Goal: Task Accomplishment & Management: Complete application form

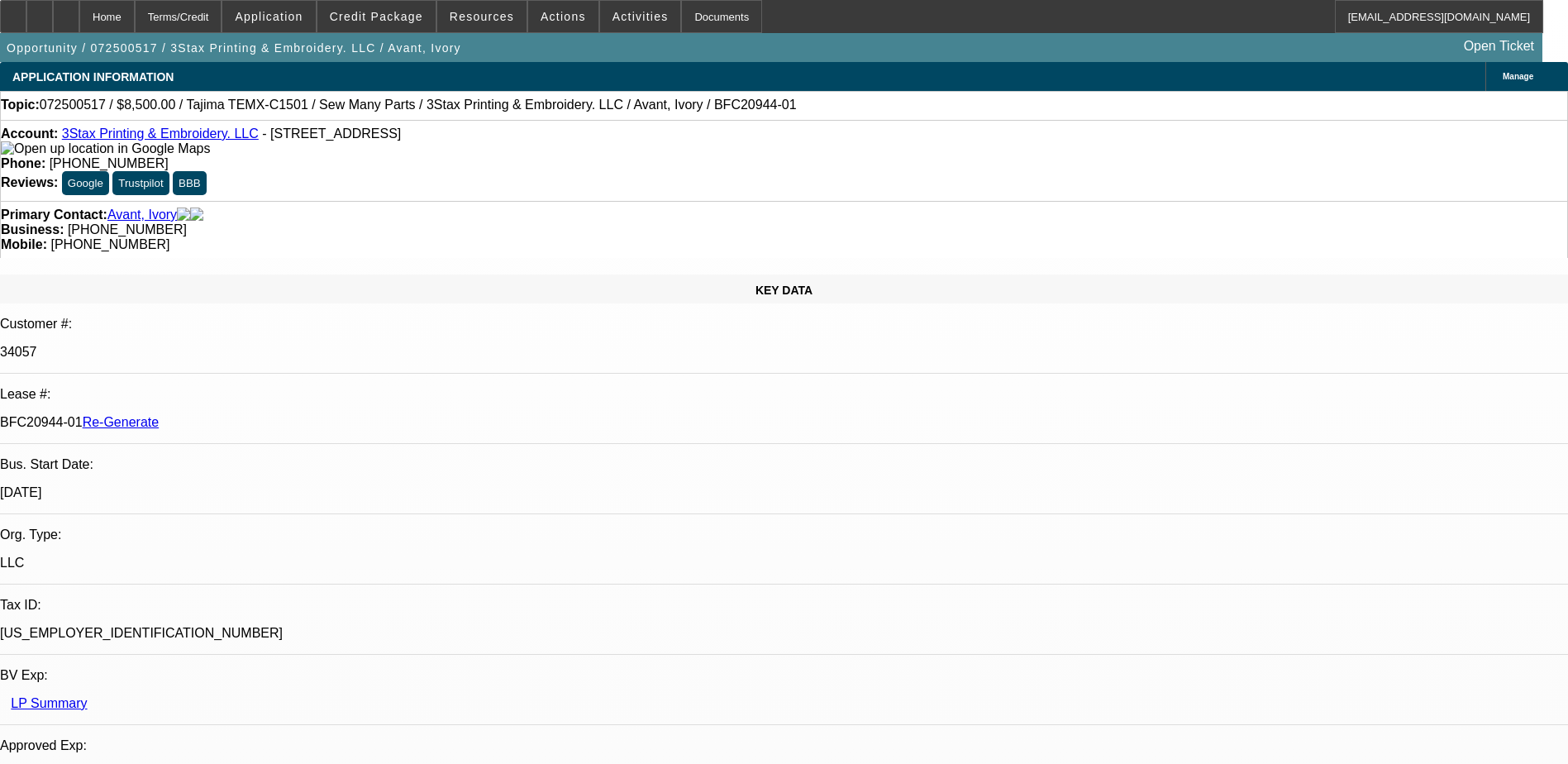
select select "3"
select select "0"
select select "2"
select select "0"
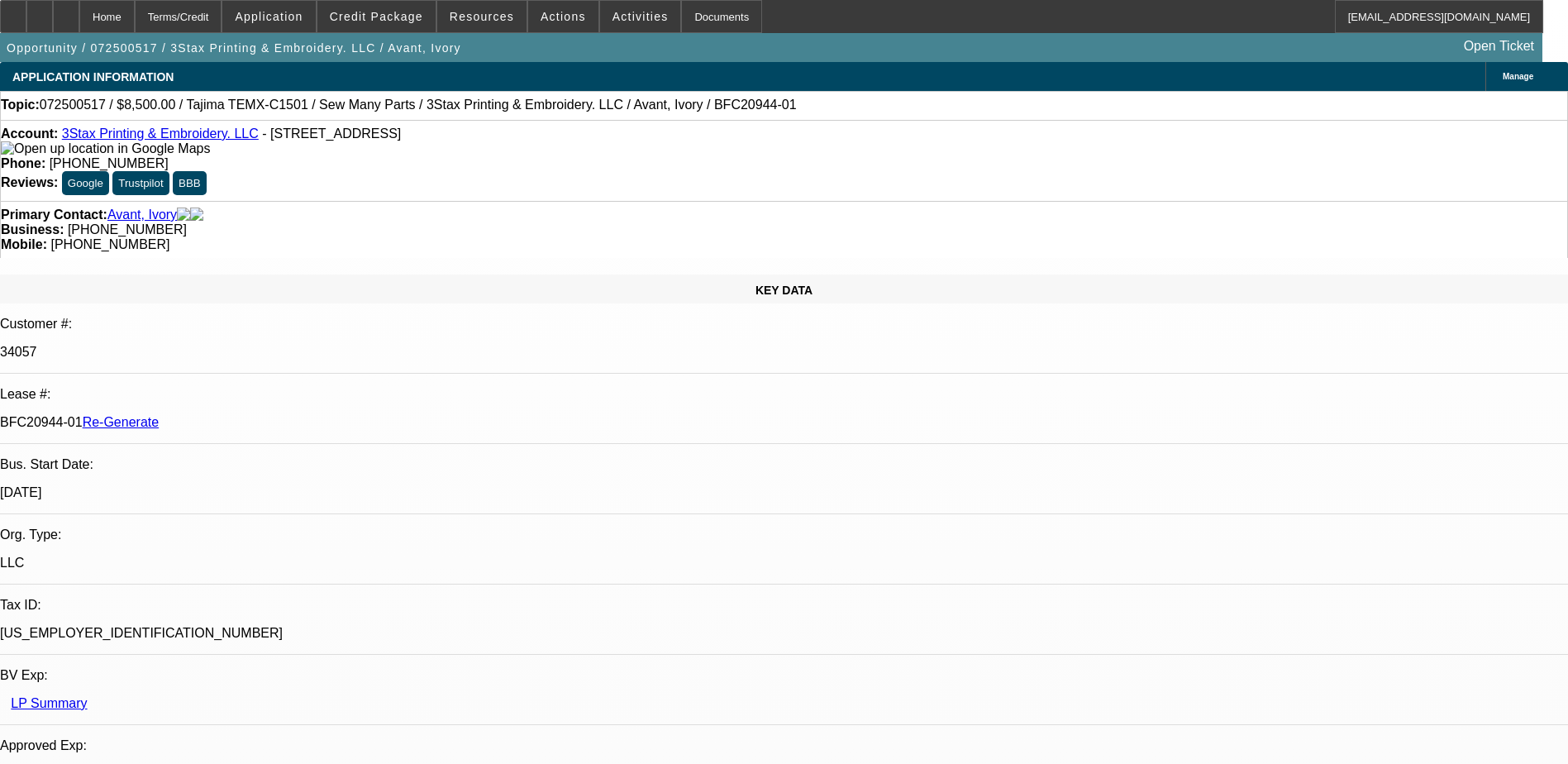
select select "6"
click at [620, 21] on span "Activities" at bounding box center [641, 17] width 56 height 13
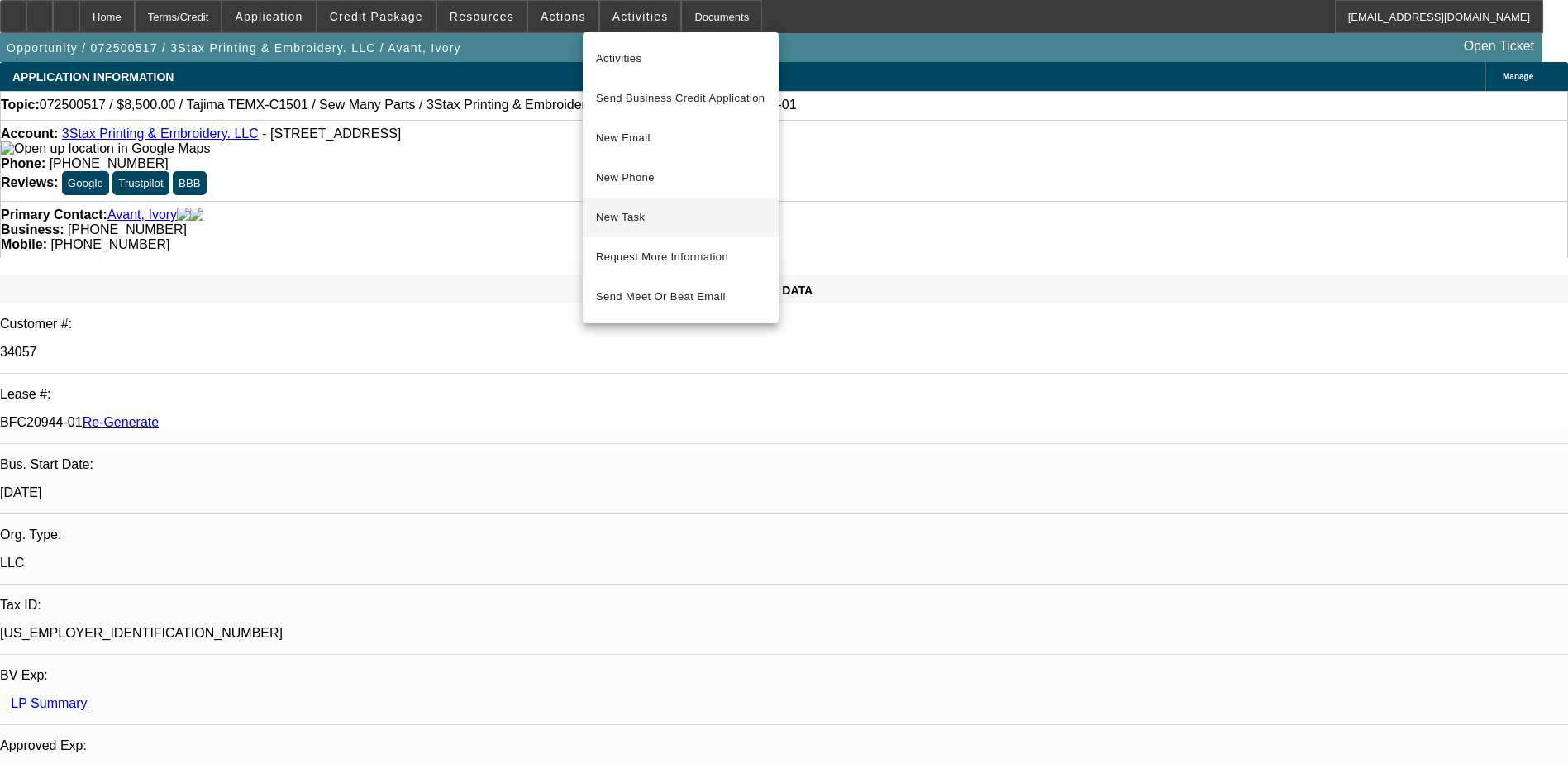
click at [644, 214] on span "New Task" at bounding box center [680, 218] width 169 height 20
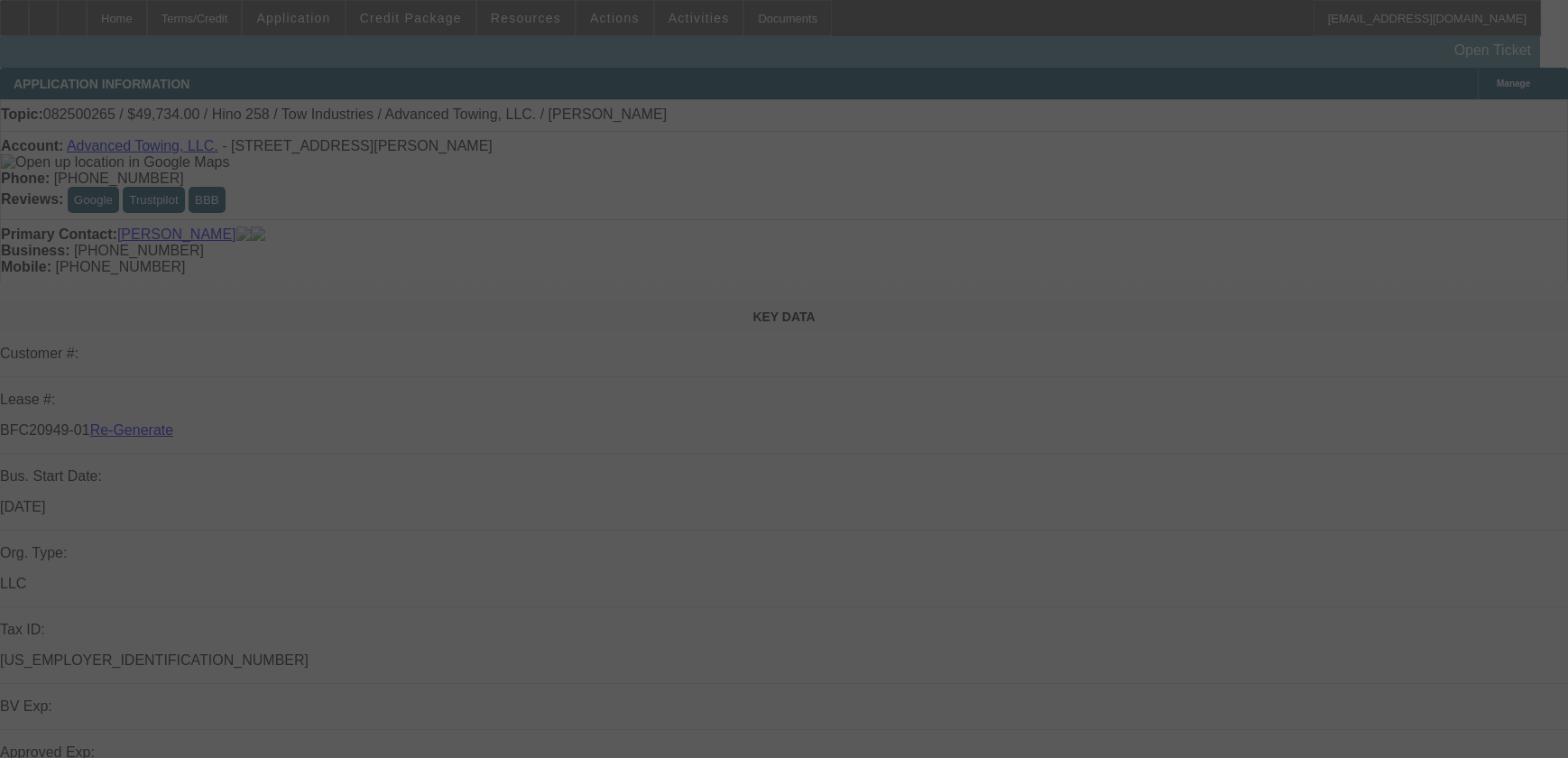
select select "3"
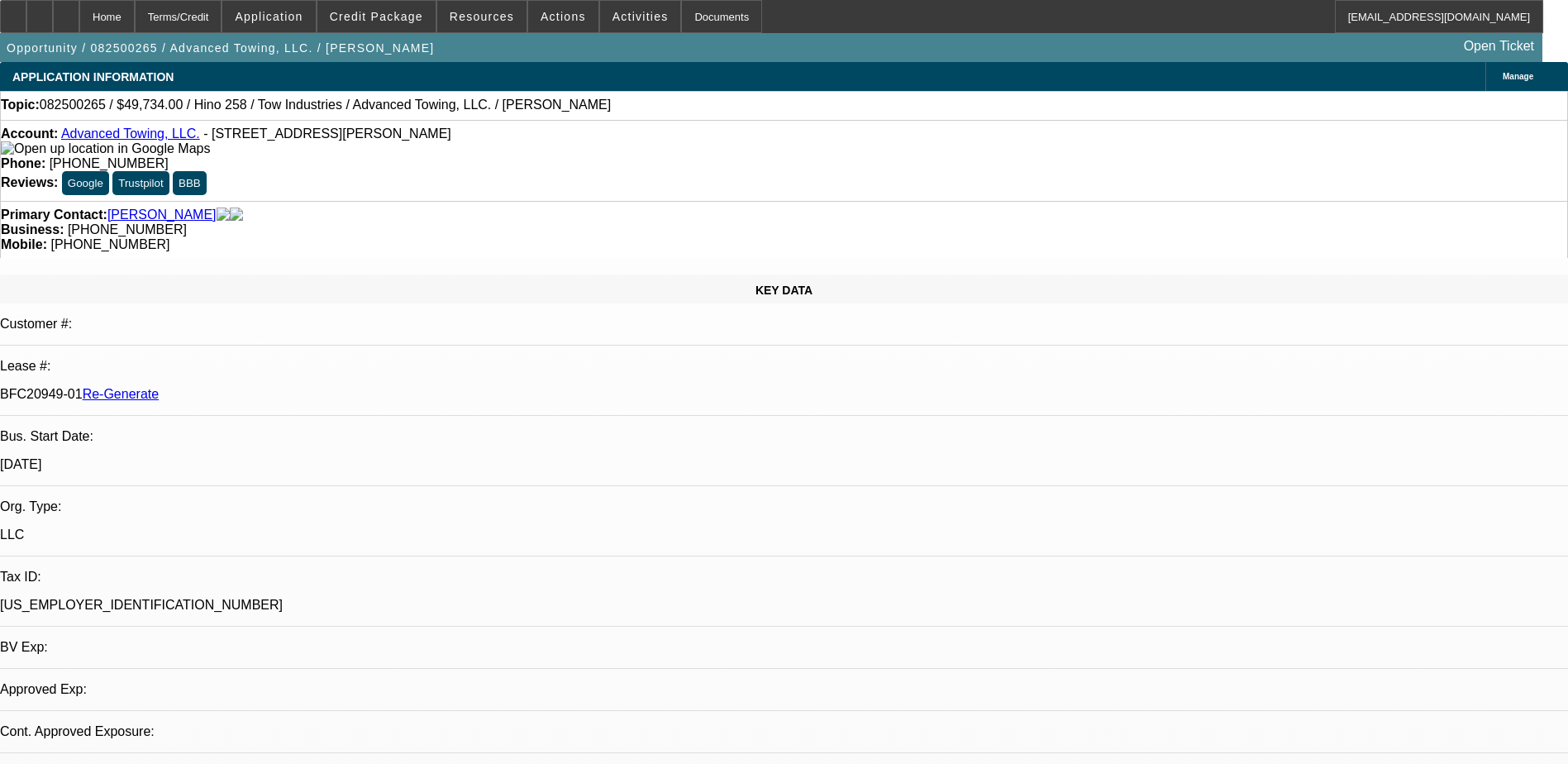
select select "0.1"
select select "2"
select select "0.1"
select select "1"
select select "2"
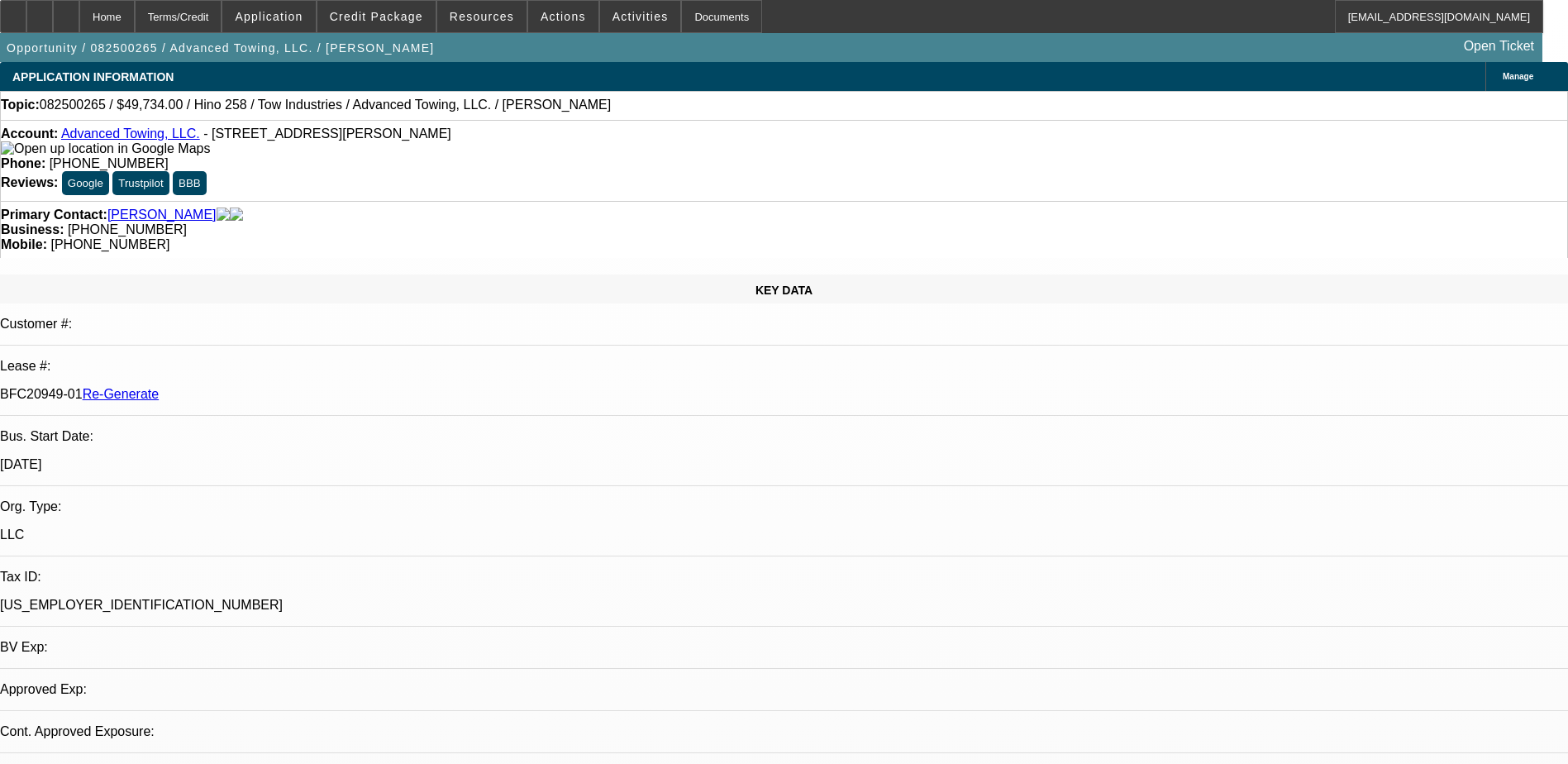
select select "4"
click at [704, 19] on div "Documents" at bounding box center [722, 16] width 81 height 33
